Goal: Information Seeking & Learning: Learn about a topic

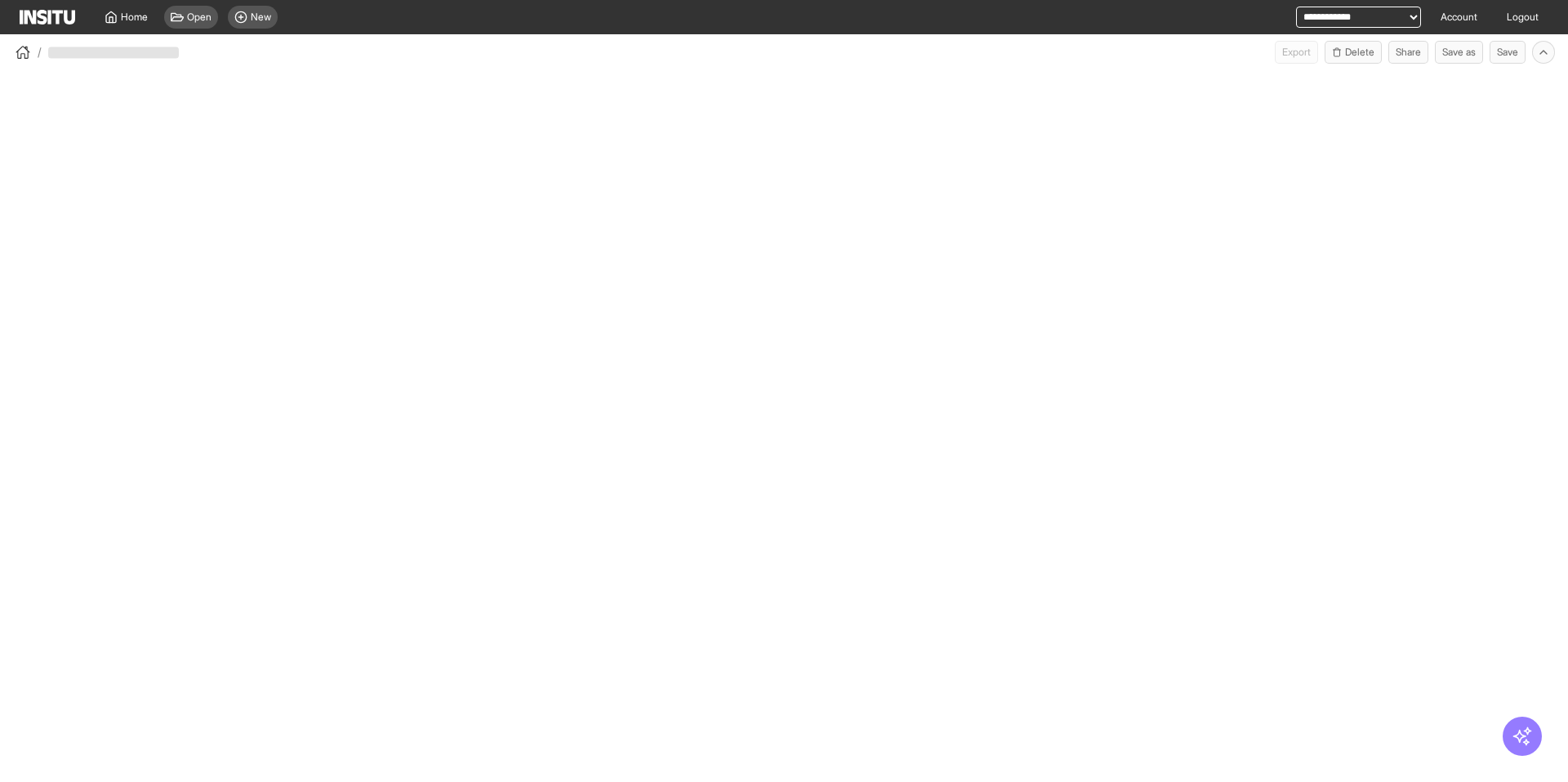
select select "**"
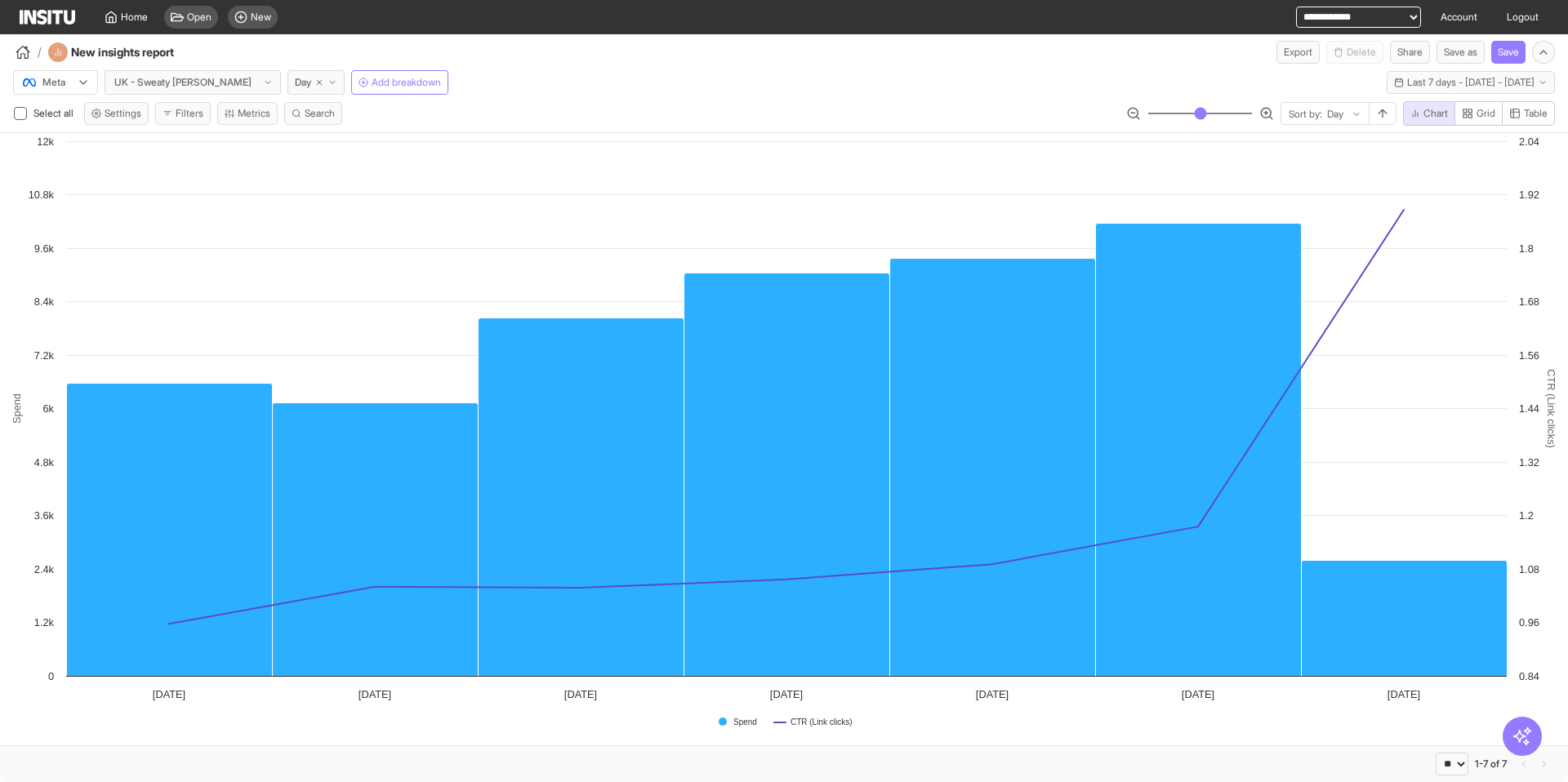
click at [671, 81] on div "Meta UK - Sweaty Betty Day Add breakdown Last 7 days - Tue 9 - Mon 15 Sep, 2025…" at bounding box center [784, 79] width 1568 height 31
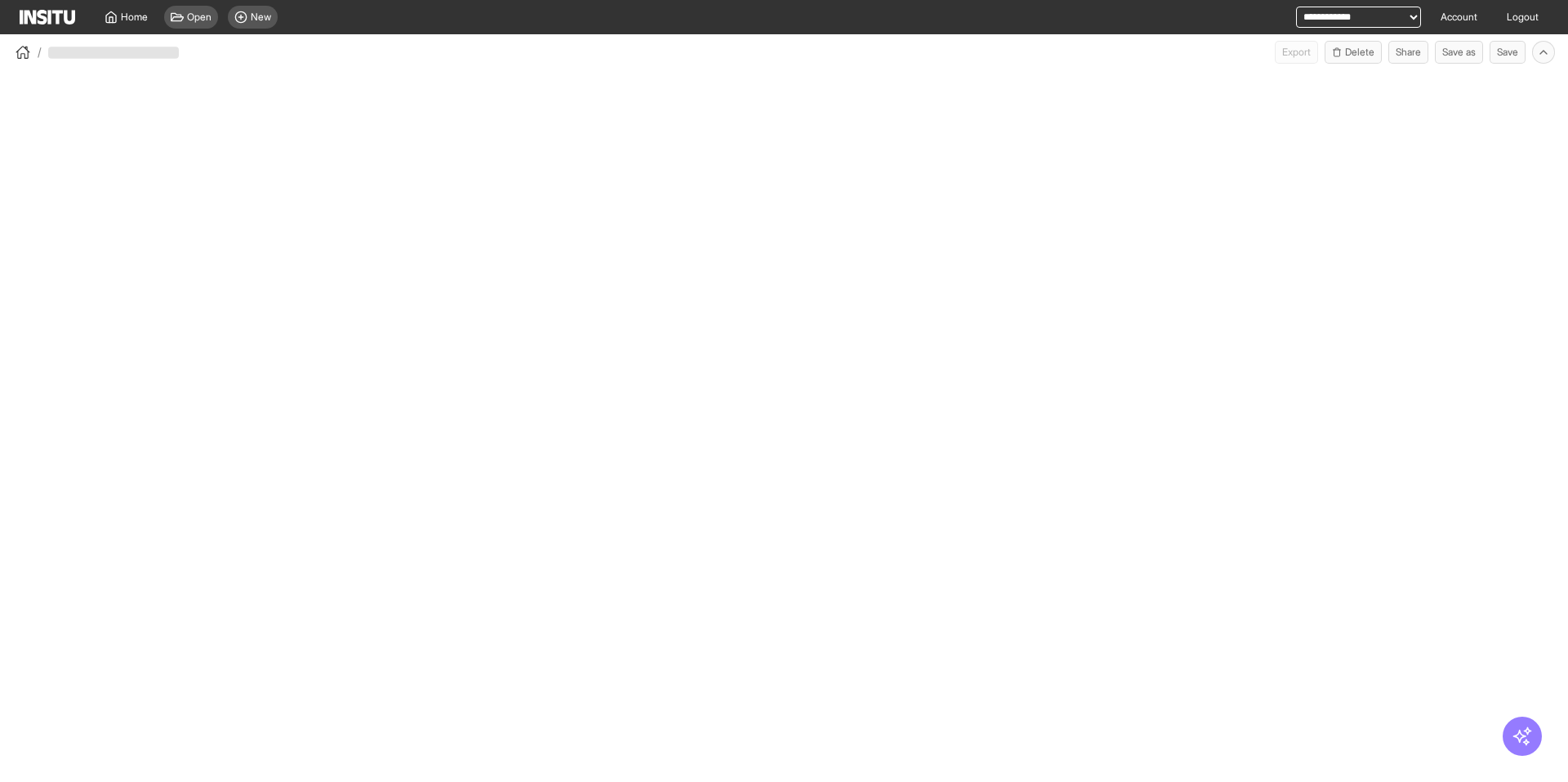
select select "**"
